Goal: Information Seeking & Learning: Learn about a topic

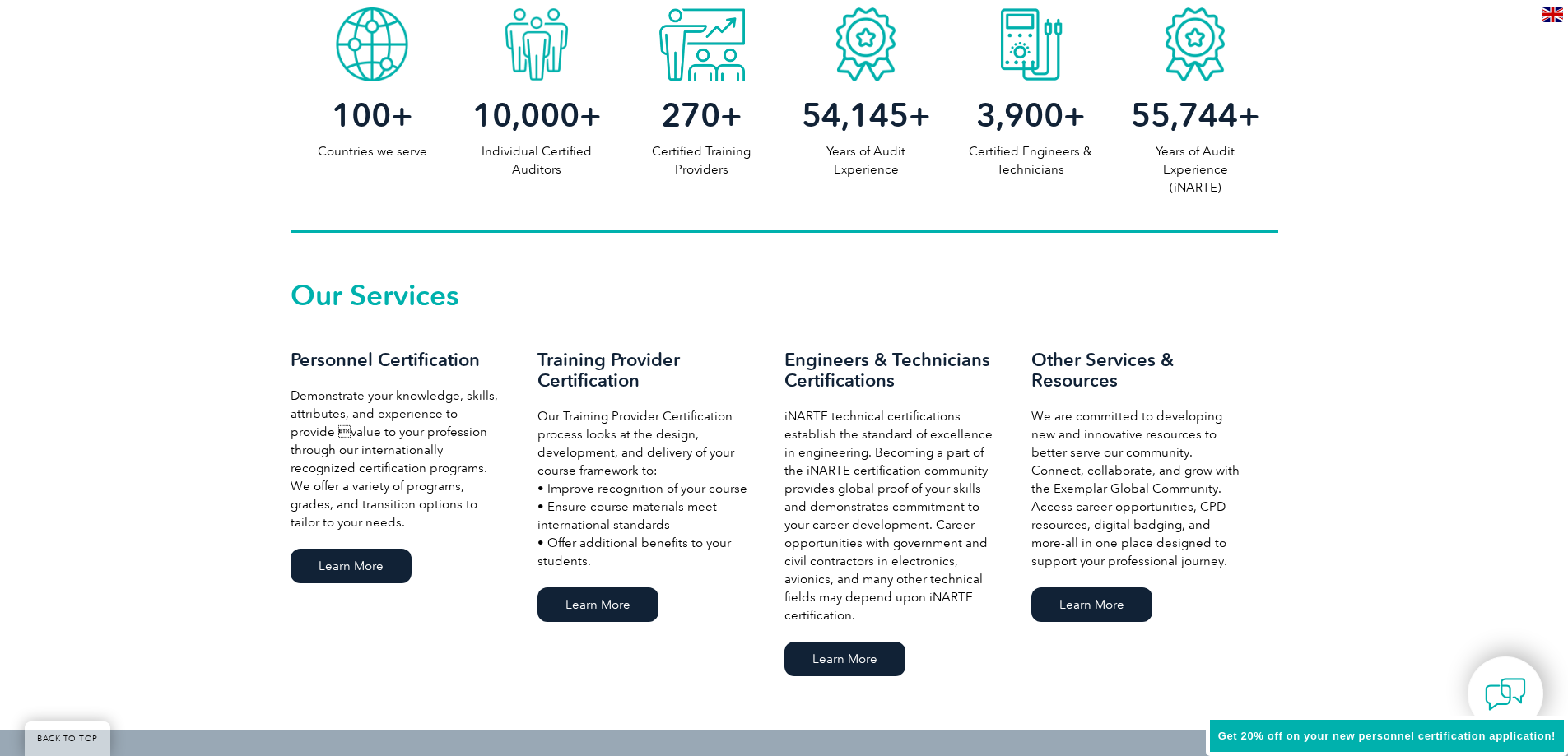
scroll to position [904, 0]
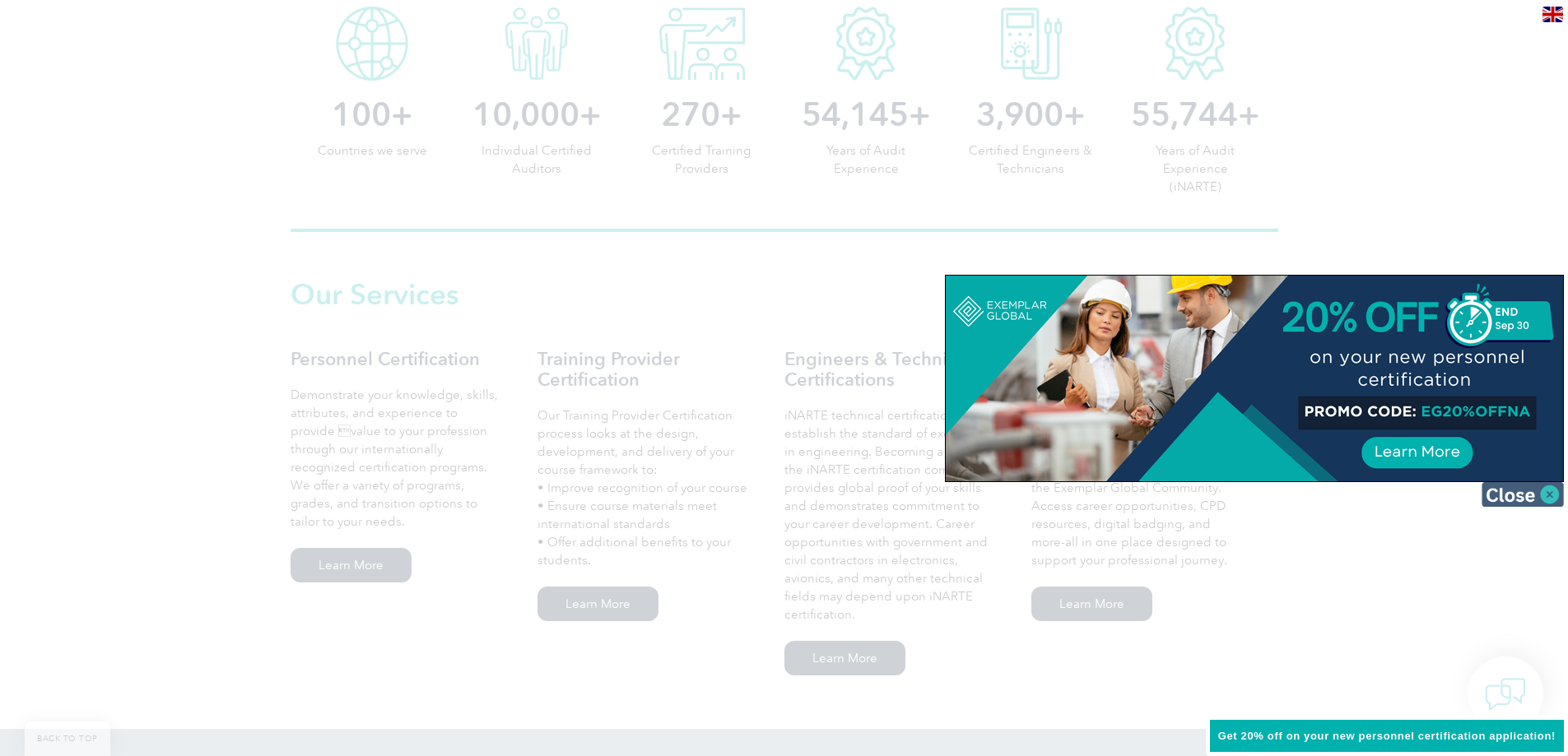
click at [1548, 498] on img at bounding box center [1523, 494] width 82 height 24
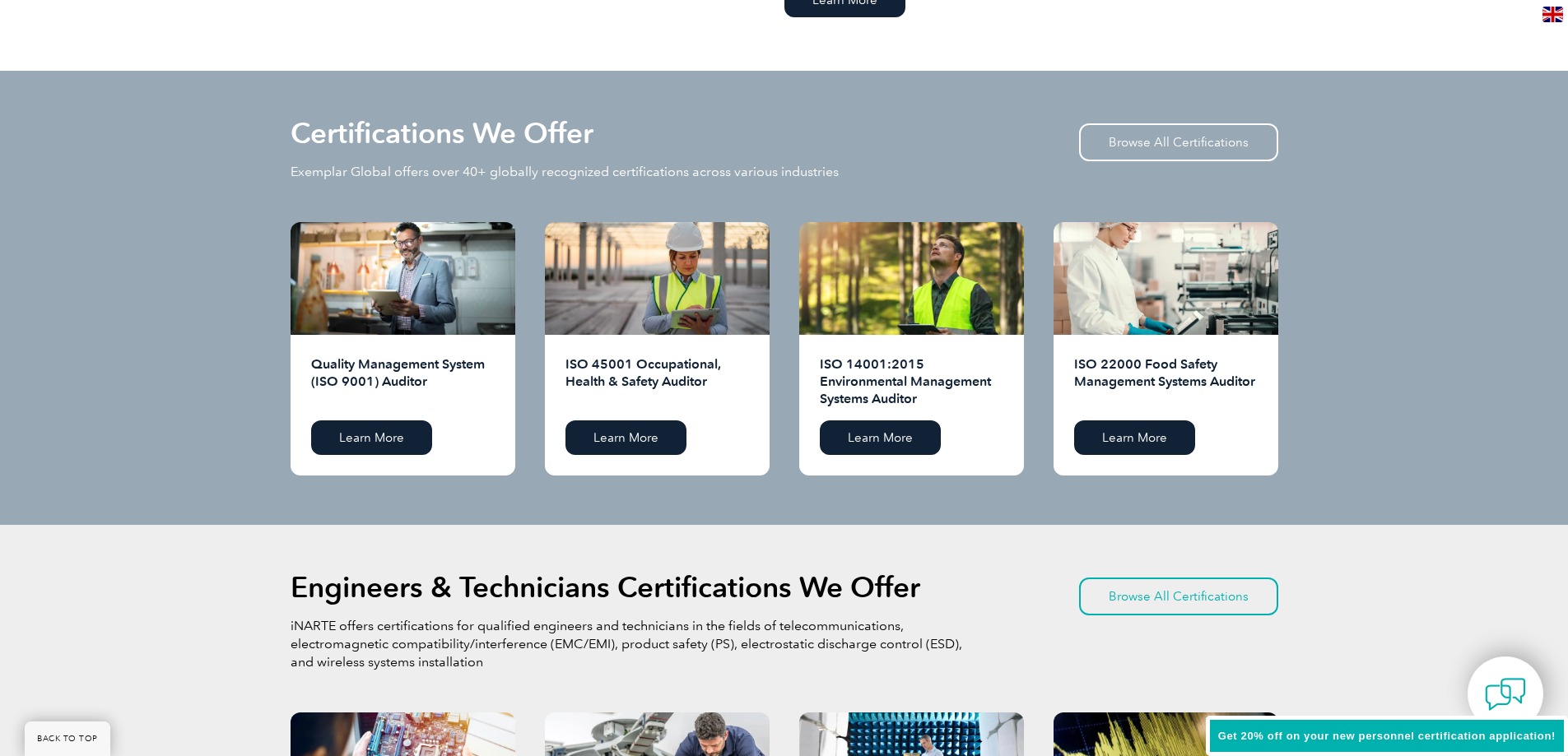
scroll to position [1481, 0]
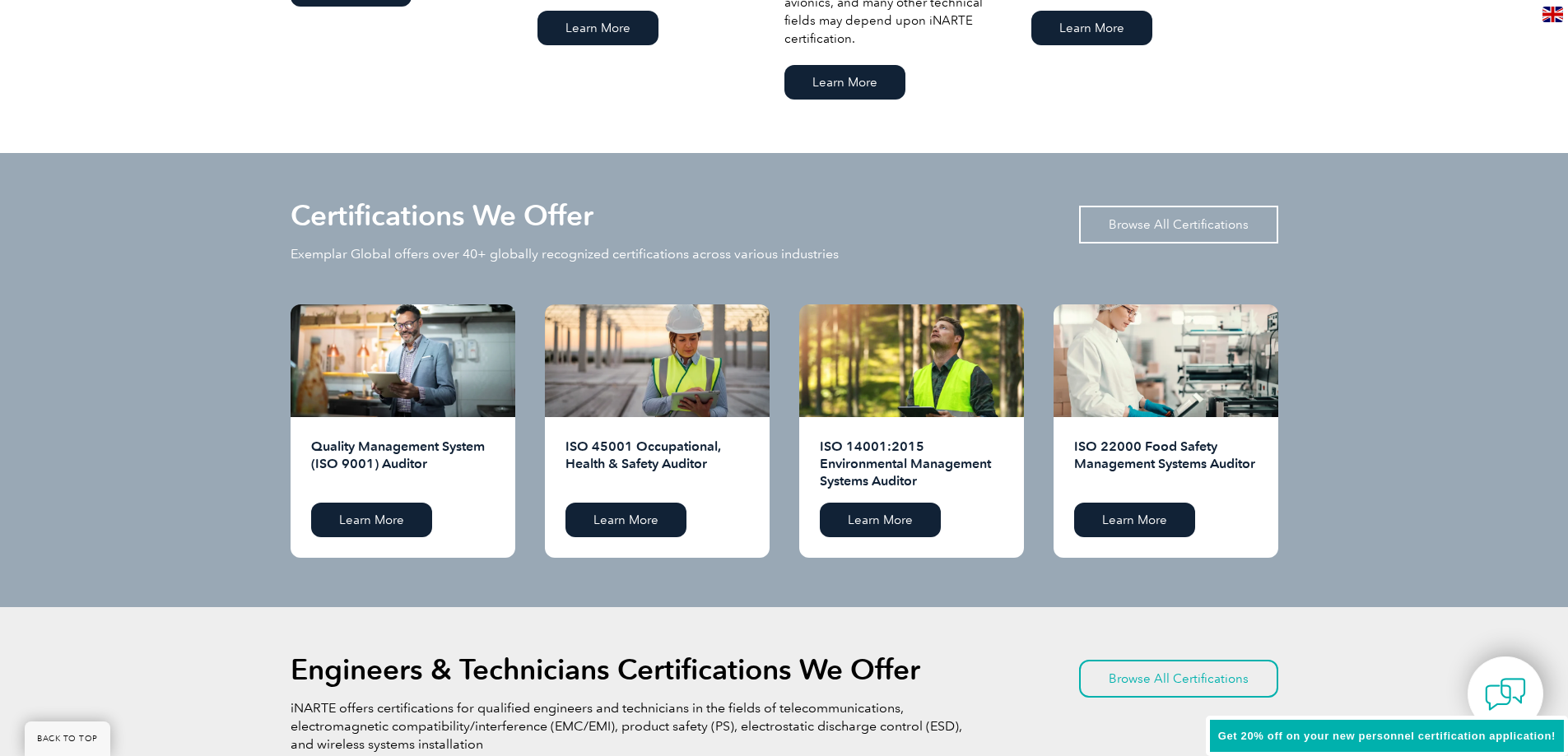
click at [1172, 219] on link "Browse All Certifications" at bounding box center [1178, 224] width 199 height 38
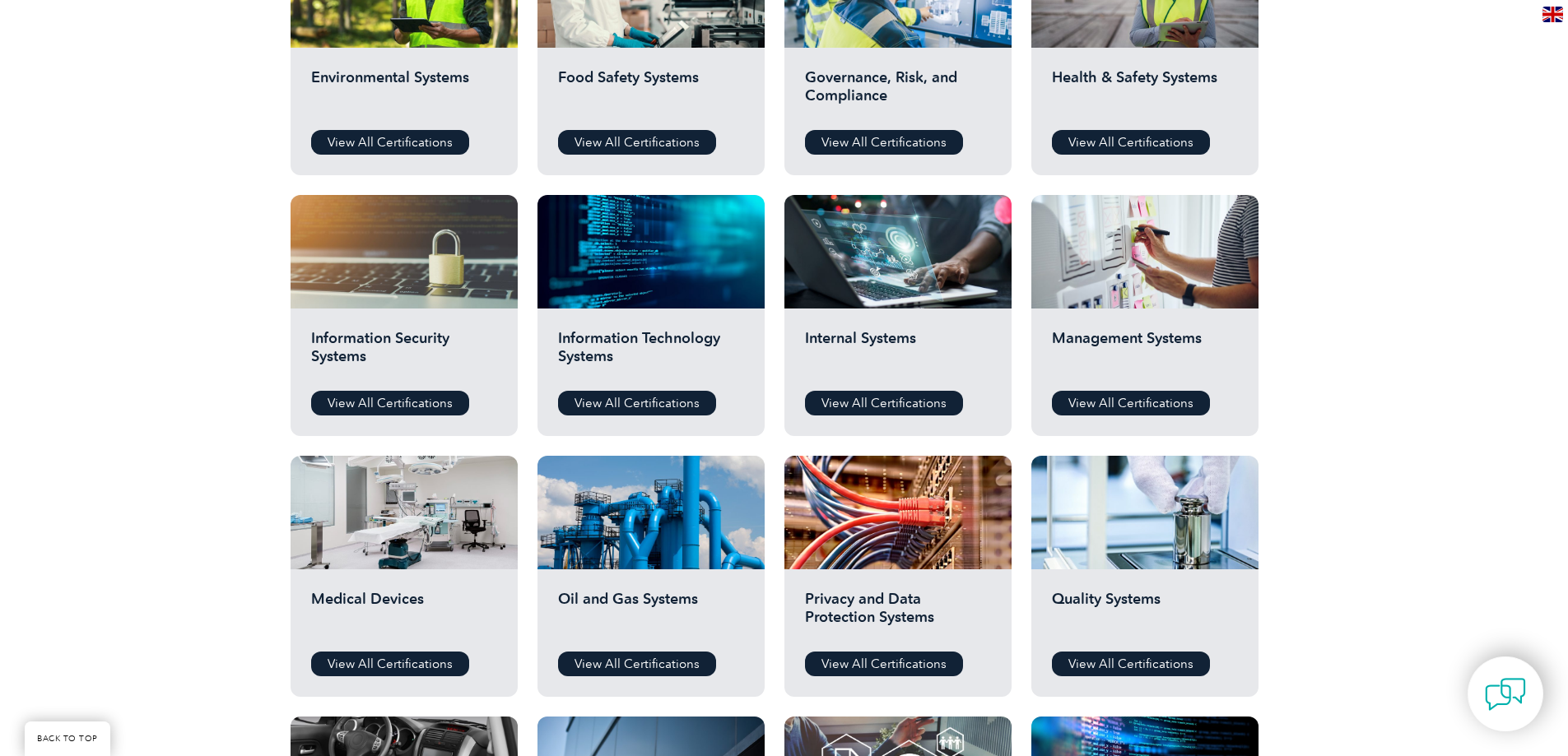
scroll to position [658, 0]
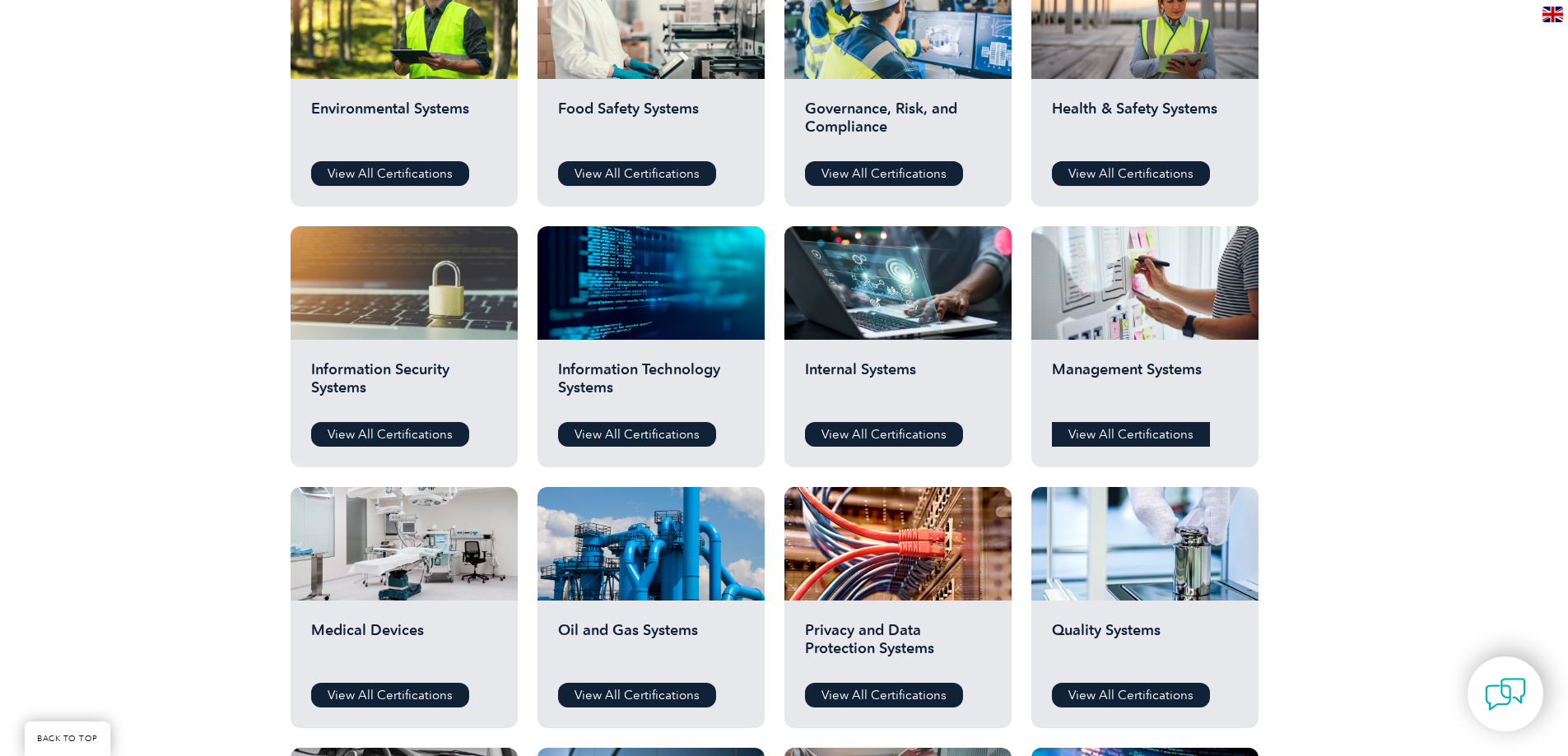
click at [1113, 435] on link "View All Certifications" at bounding box center [1130, 434] width 158 height 24
click at [621, 430] on link "View All Certifications" at bounding box center [637, 434] width 158 height 24
click at [876, 423] on link "View All Certifications" at bounding box center [883, 434] width 158 height 24
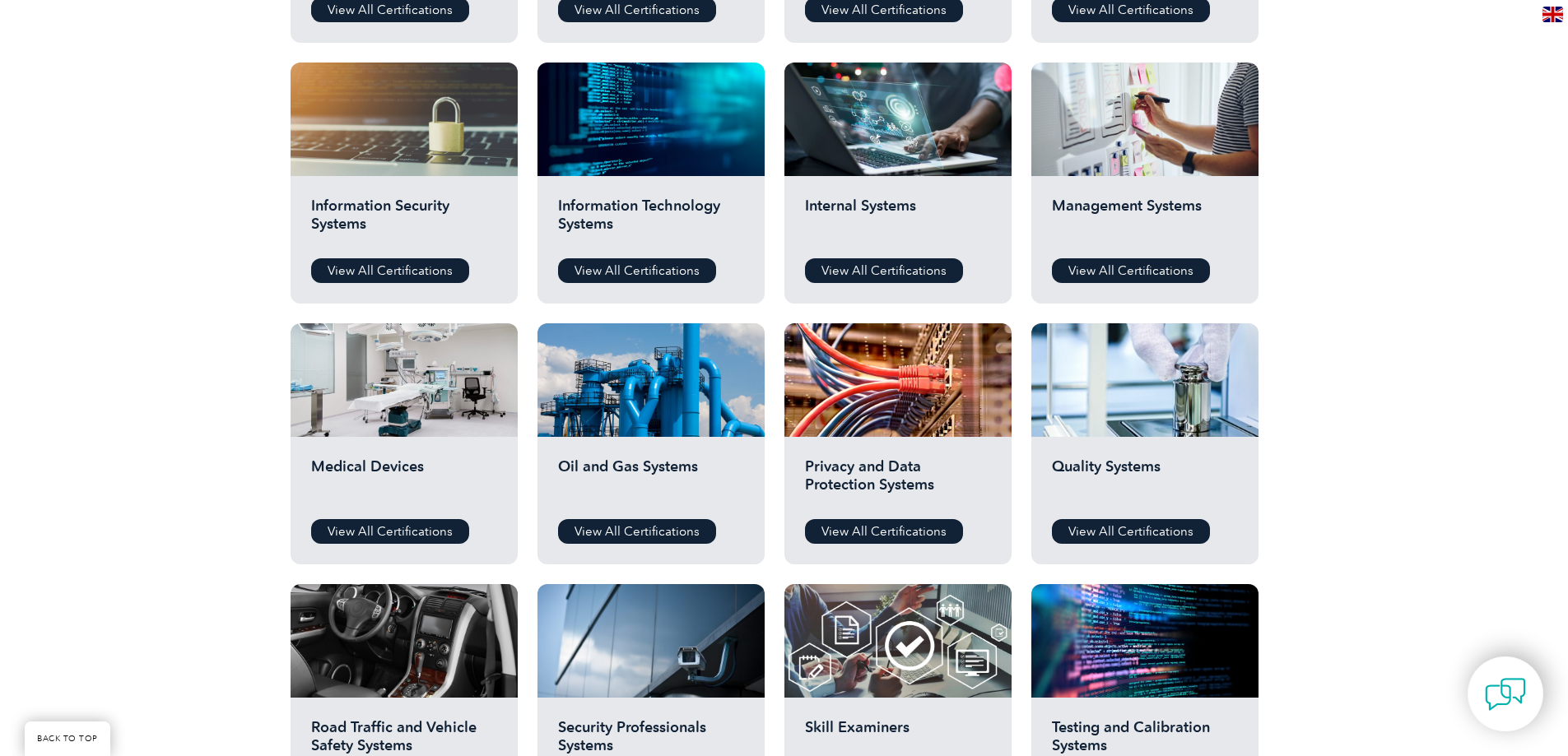
scroll to position [822, 0]
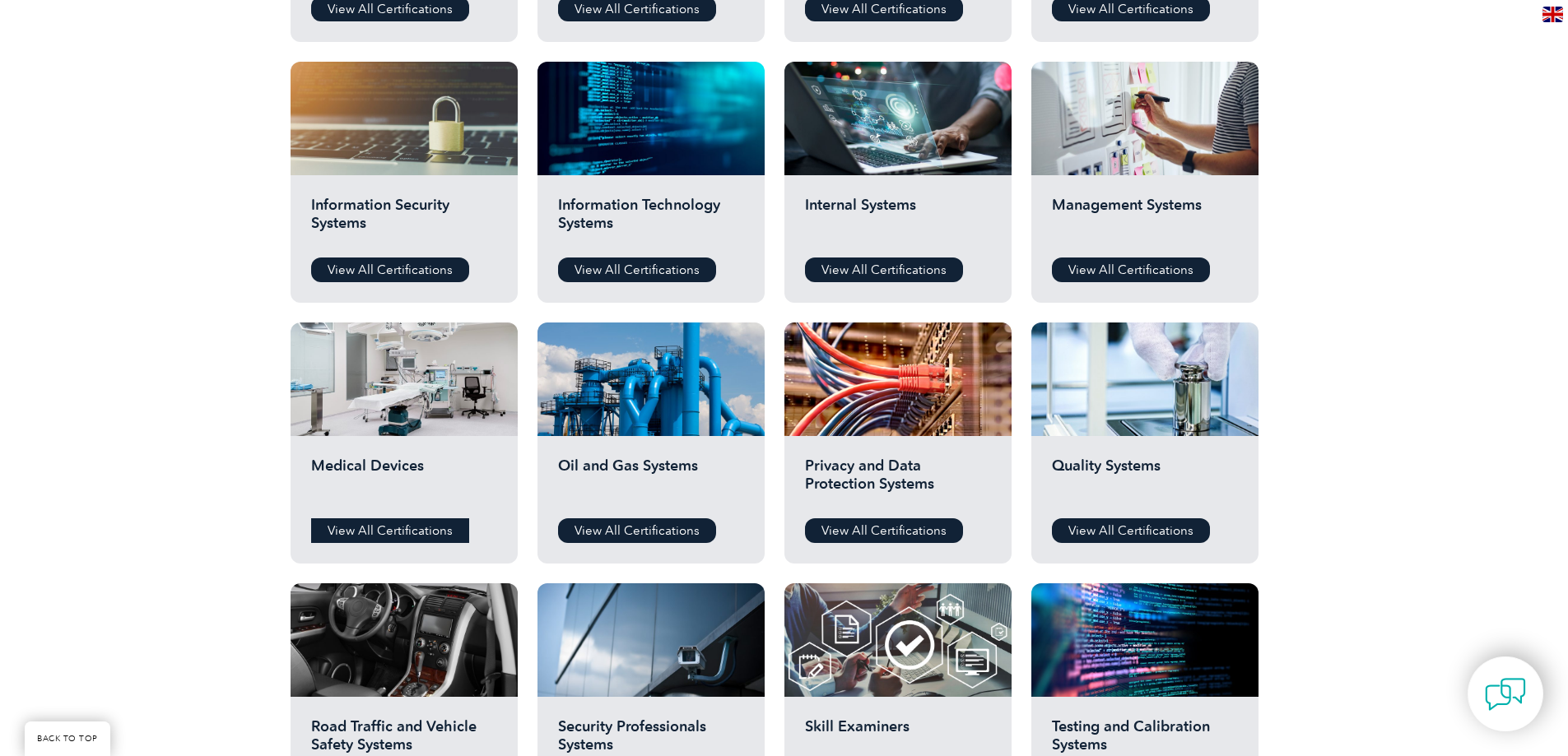
click at [379, 539] on link "View All Certifications" at bounding box center [390, 531] width 158 height 24
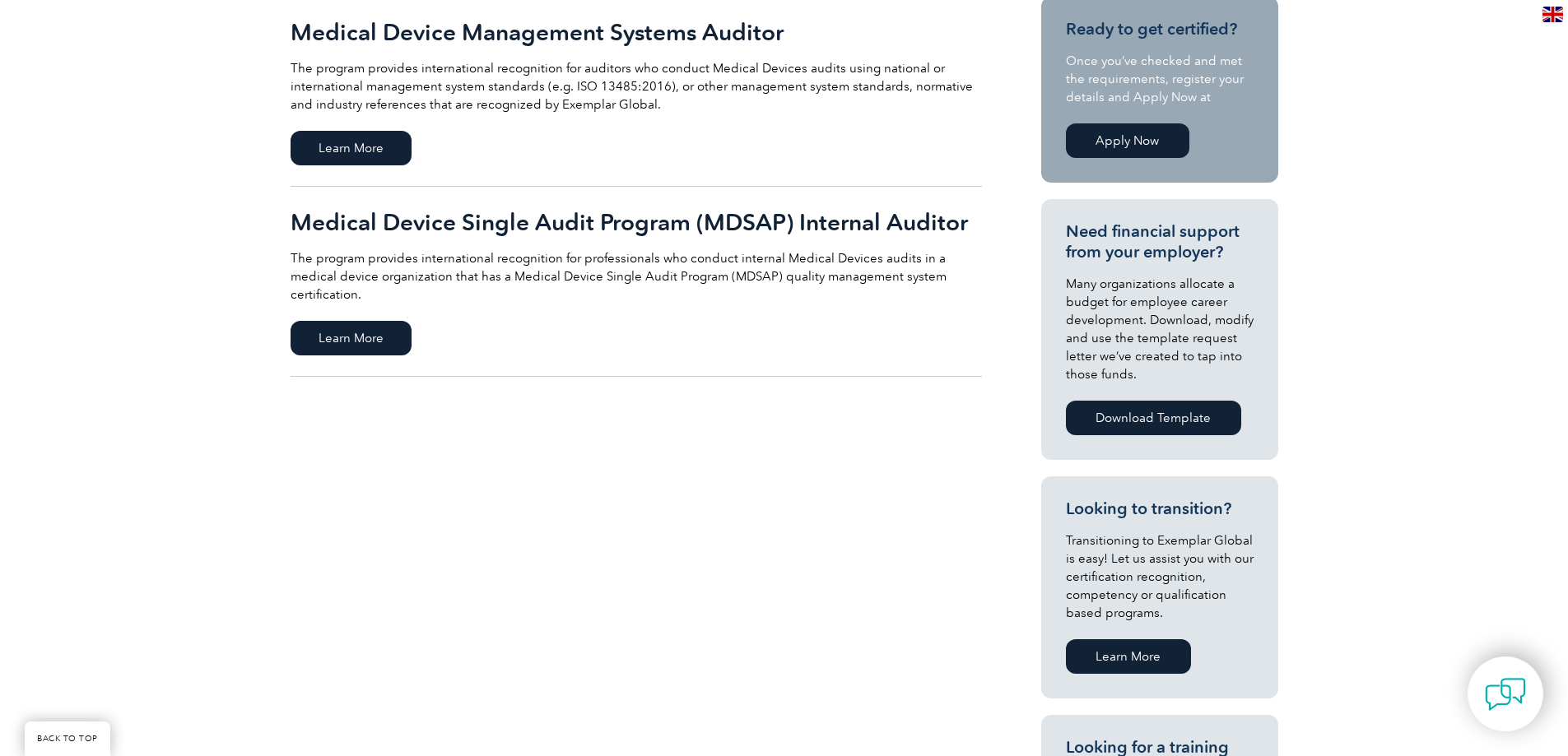
scroll to position [164, 0]
